Goal: Information Seeking & Learning: Learn about a topic

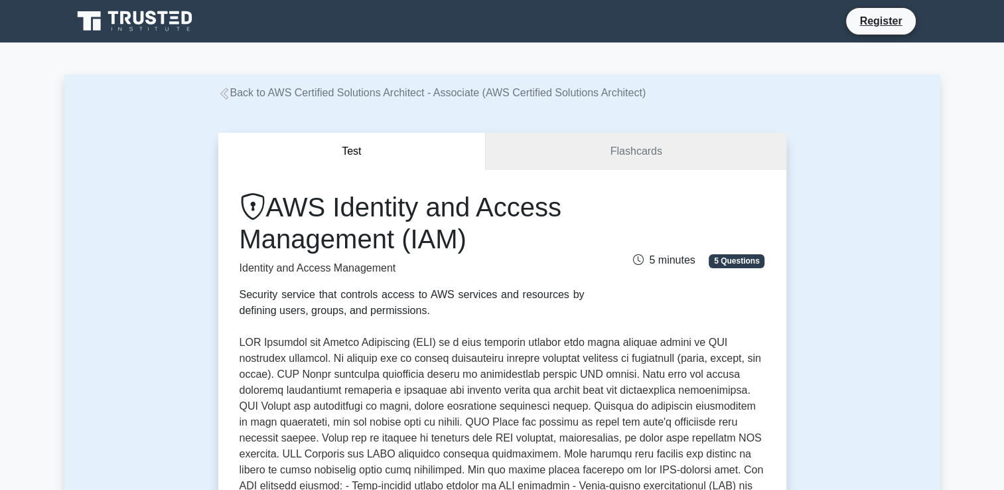
click at [127, 19] on icon at bounding box center [125, 17] width 11 height 13
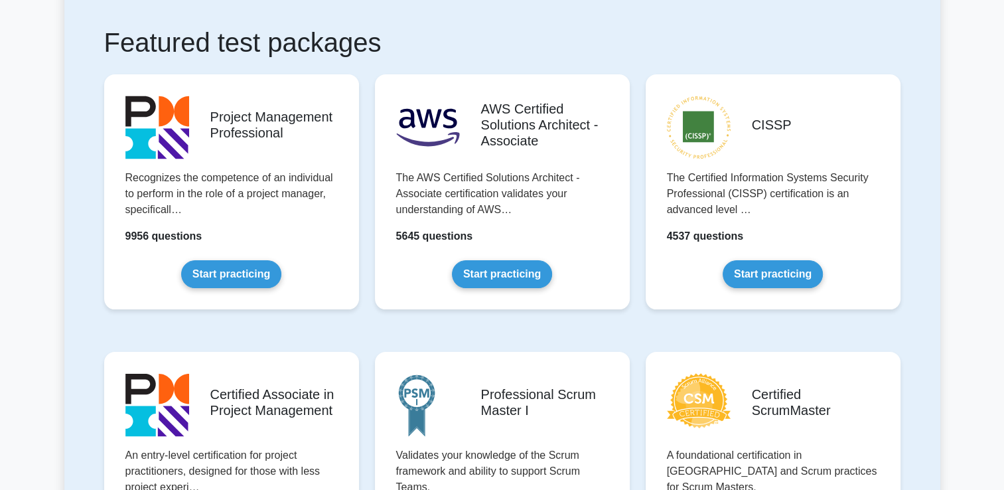
scroll to position [238, 0]
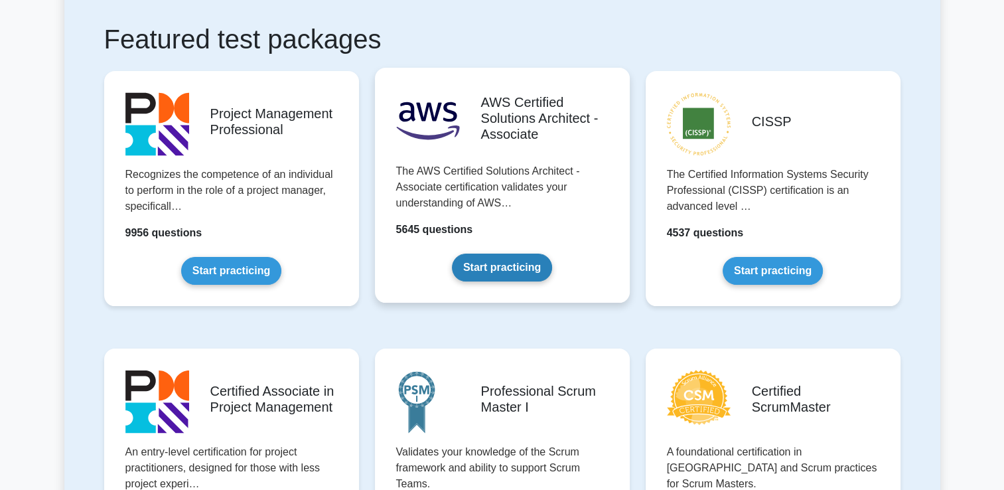
click at [488, 269] on link "Start practicing" at bounding box center [502, 267] width 100 height 28
